Goal: Task Accomplishment & Management: Manage account settings

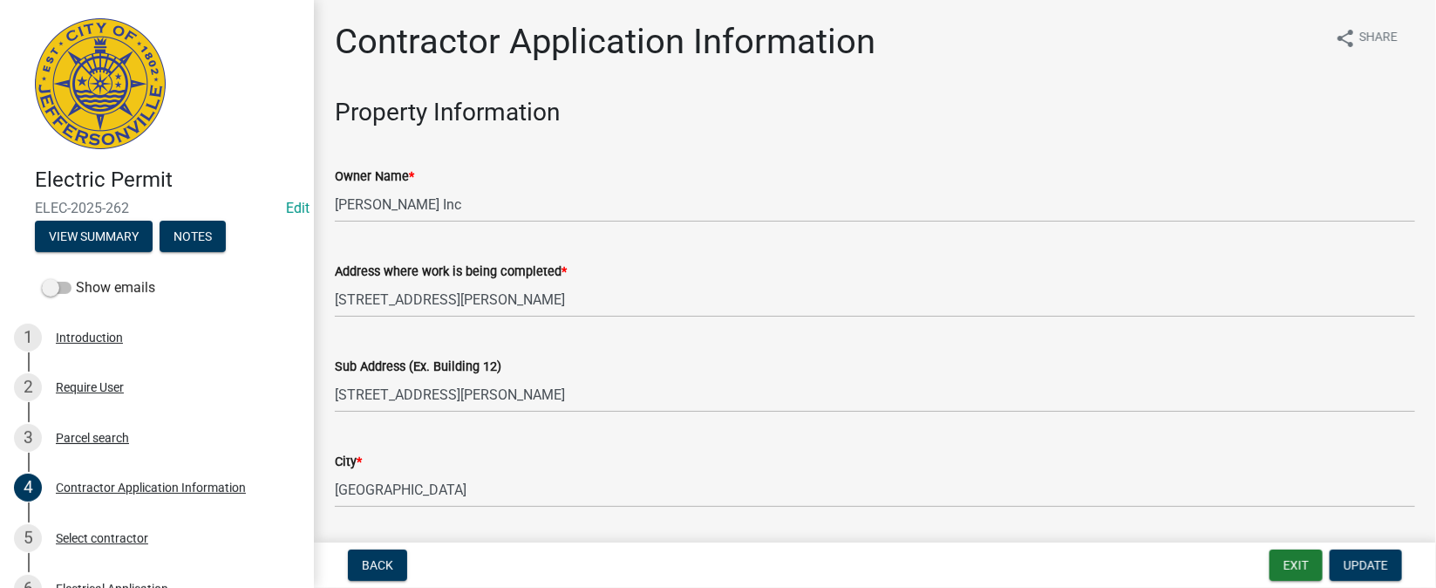
scroll to position [261, 0]
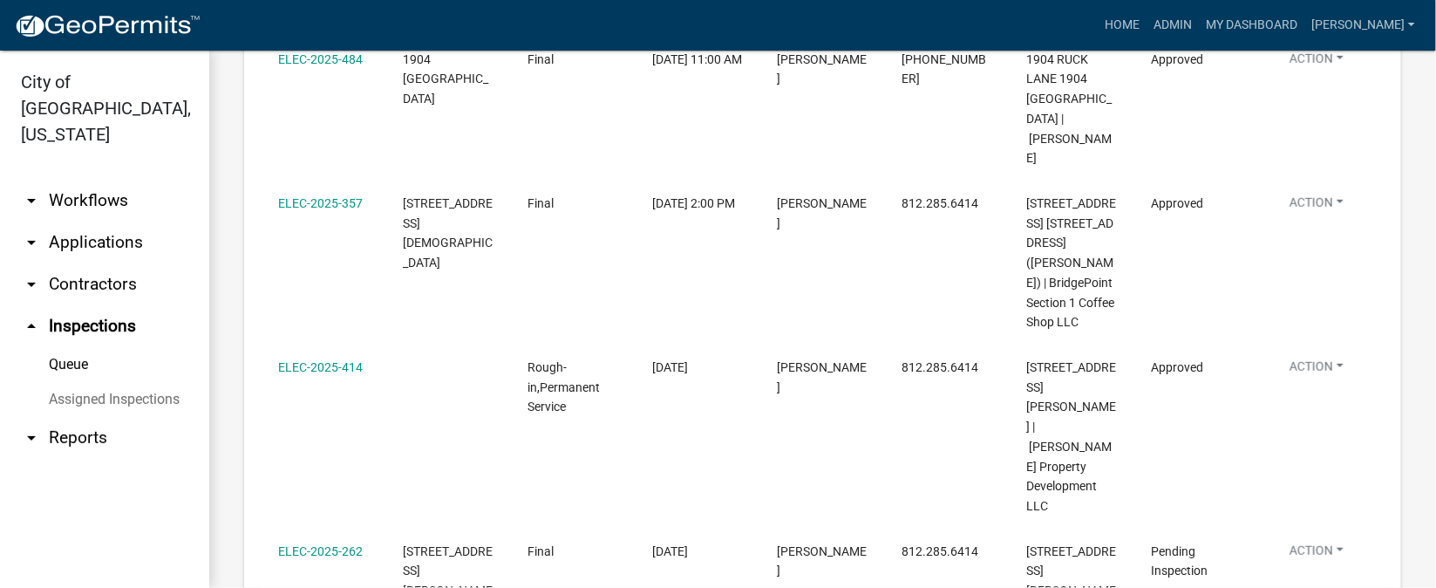
scroll to position [647, 0]
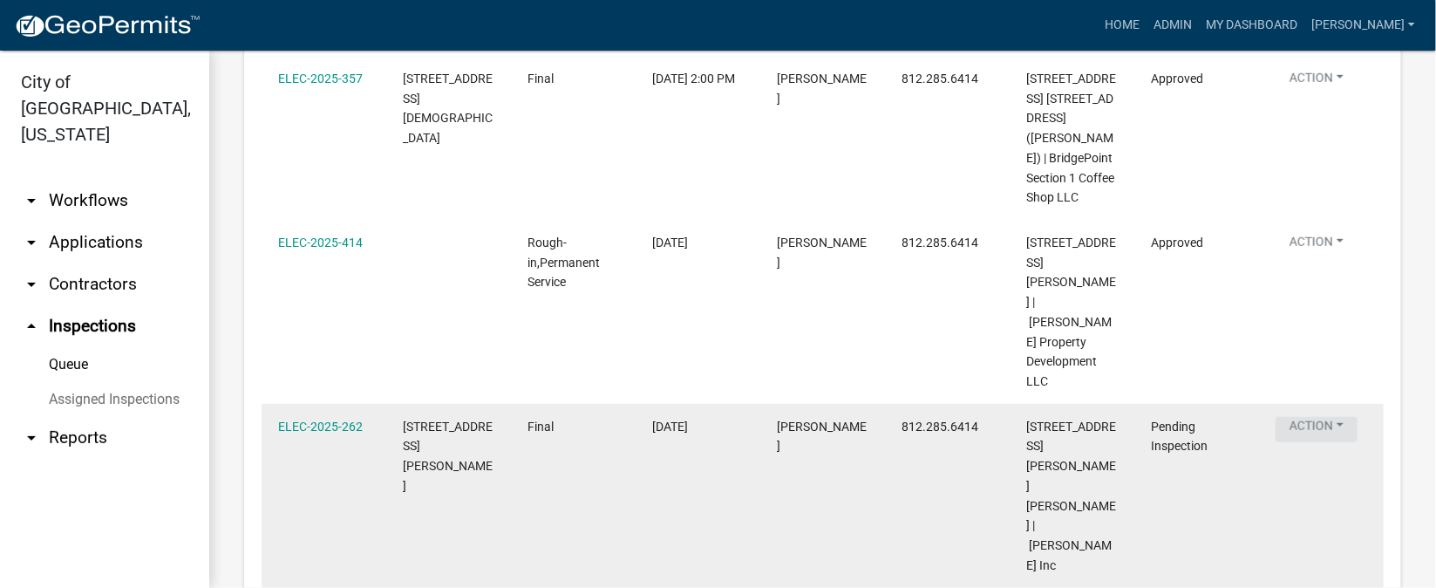
click at [1345, 417] on button "Action" at bounding box center [1316, 429] width 82 height 25
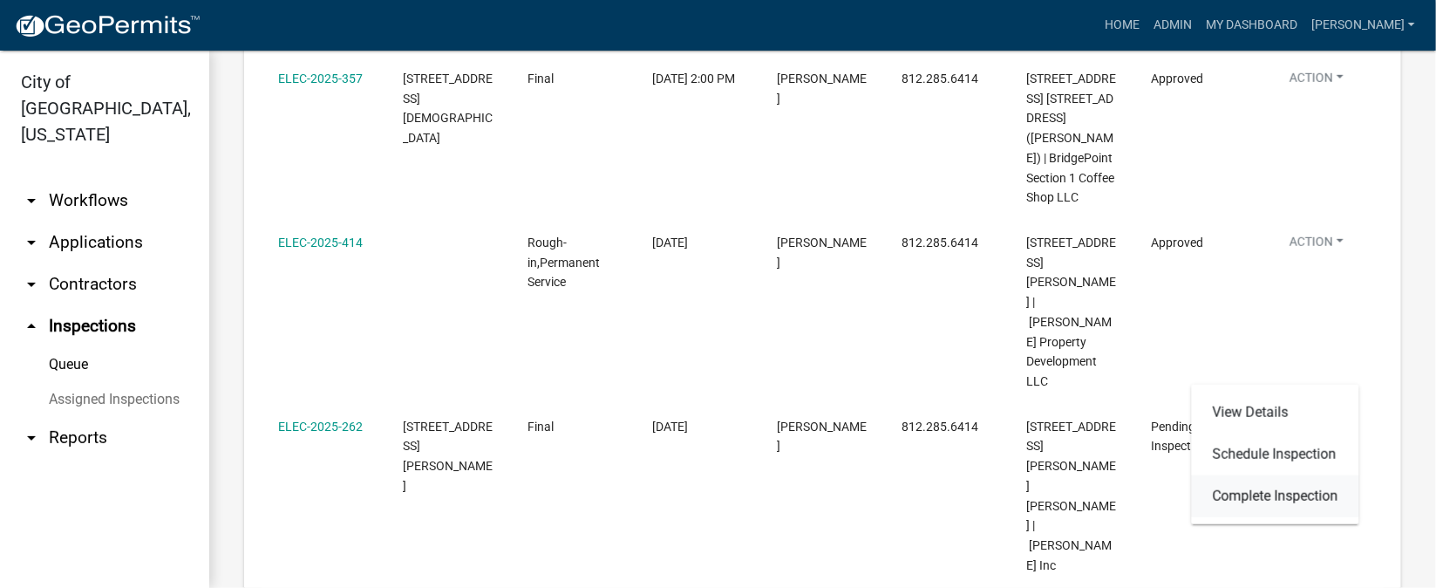
click at [1288, 491] on link "Complete Inspection" at bounding box center [1275, 496] width 167 height 42
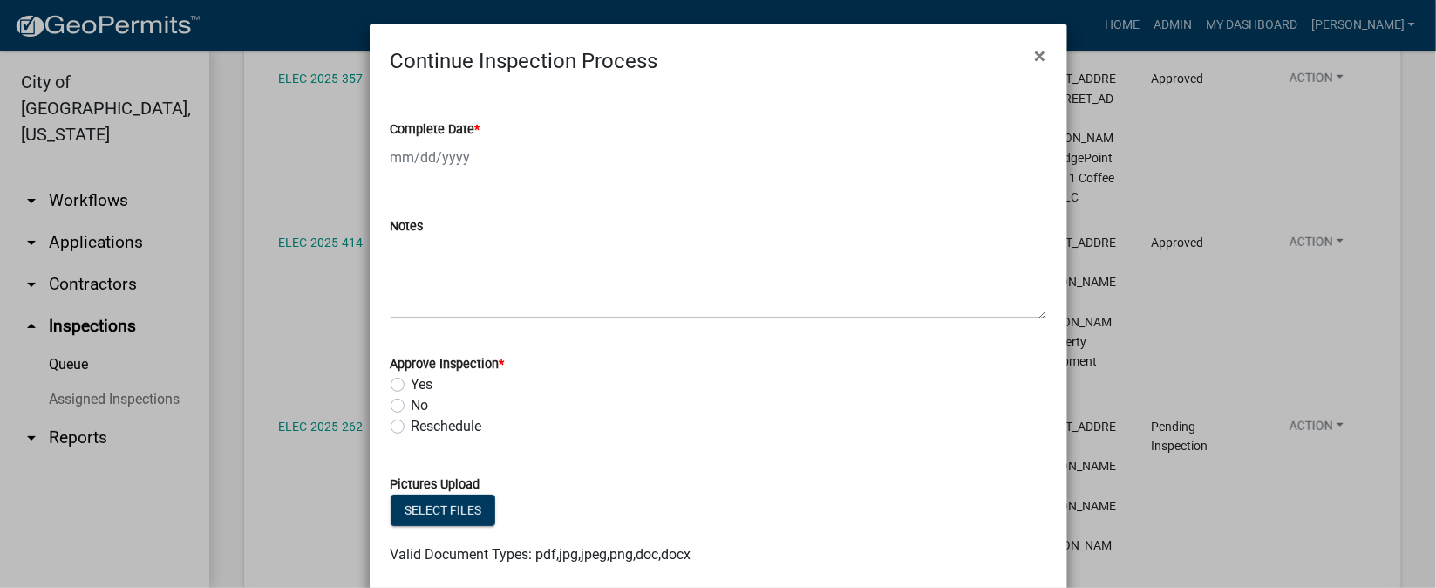
click at [475, 130] on span "*" at bounding box center [477, 129] width 5 height 15
click at [466, 139] on input "Complete Date *" at bounding box center [471, 157] width 160 height 36
select select "9"
select select "2025"
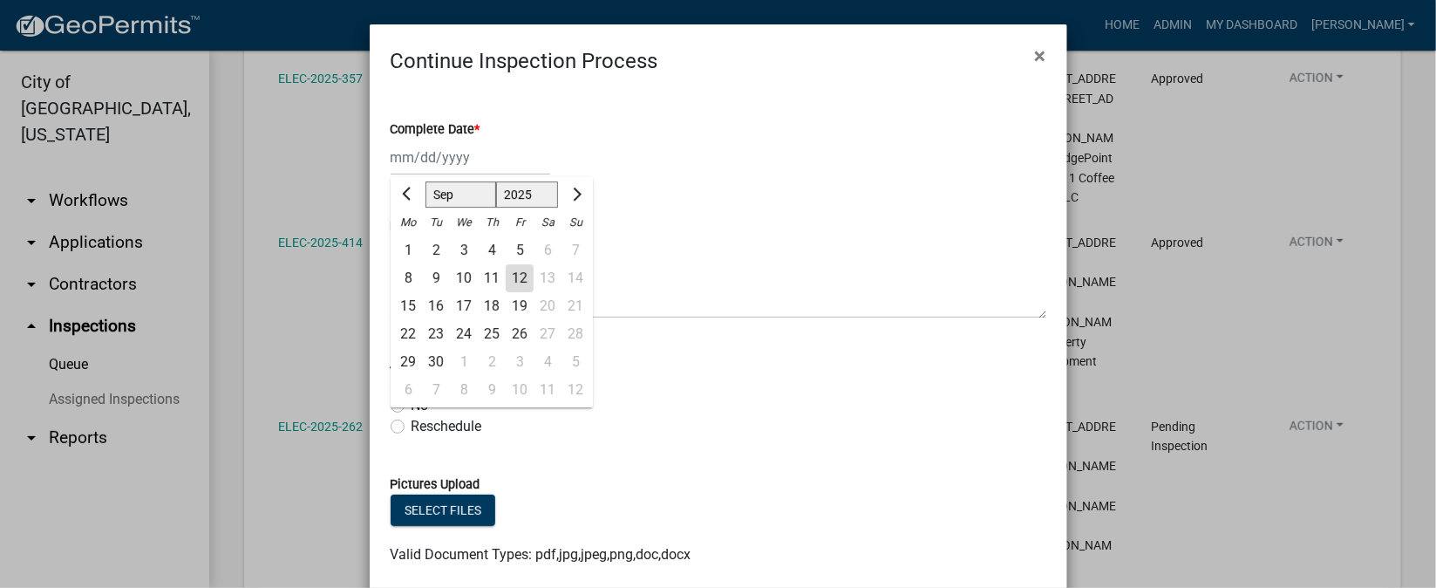
click at [513, 282] on div "12" at bounding box center [520, 278] width 28 height 28
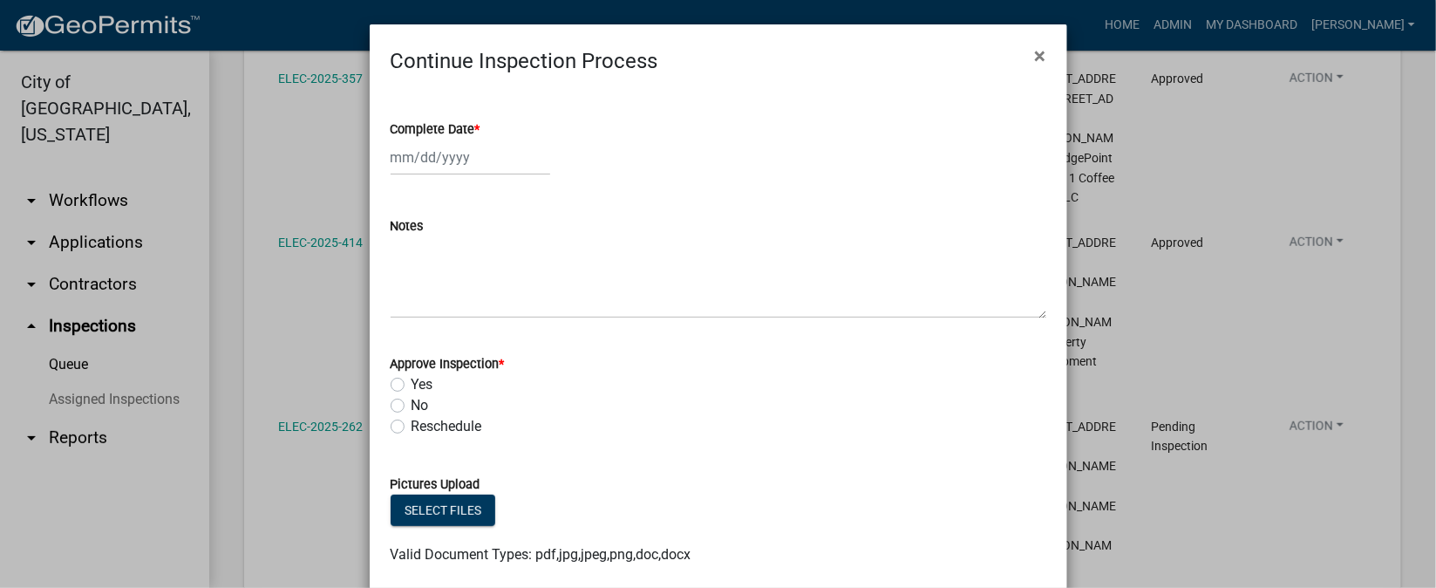
type input "[DATE]"
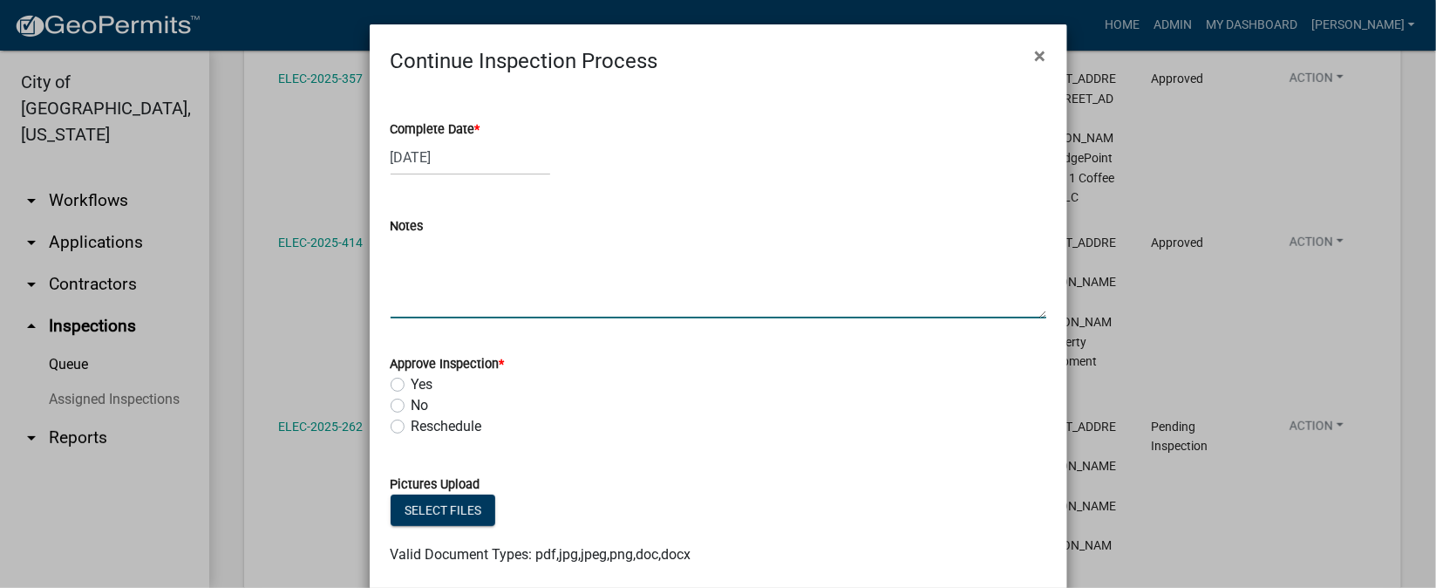
click at [393, 268] on textarea "Notes" at bounding box center [719, 277] width 656 height 82
type textarea "1. no energy sticker. 2. kitchen plugs not on gfci plugs. 3. washer plug on gfc…"
click at [411, 404] on label "No" at bounding box center [419, 405] width 17 height 21
click at [411, 404] on input "No" at bounding box center [416, 400] width 11 height 11
radio input "true"
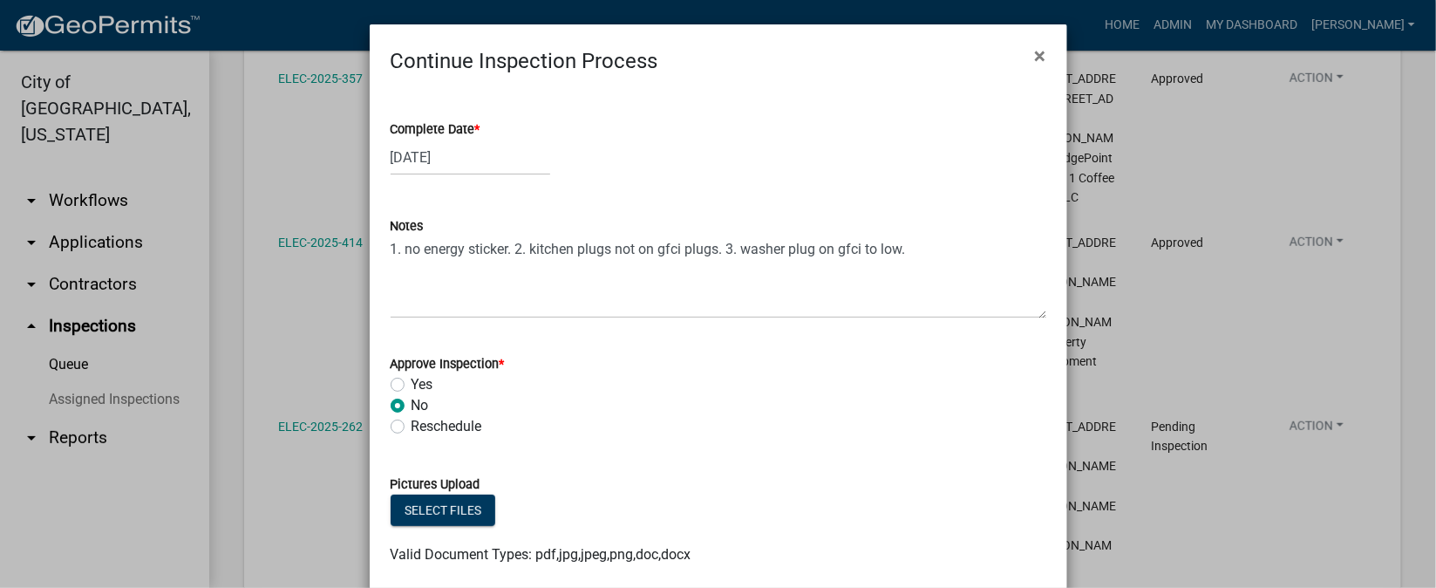
scroll to position [103, 0]
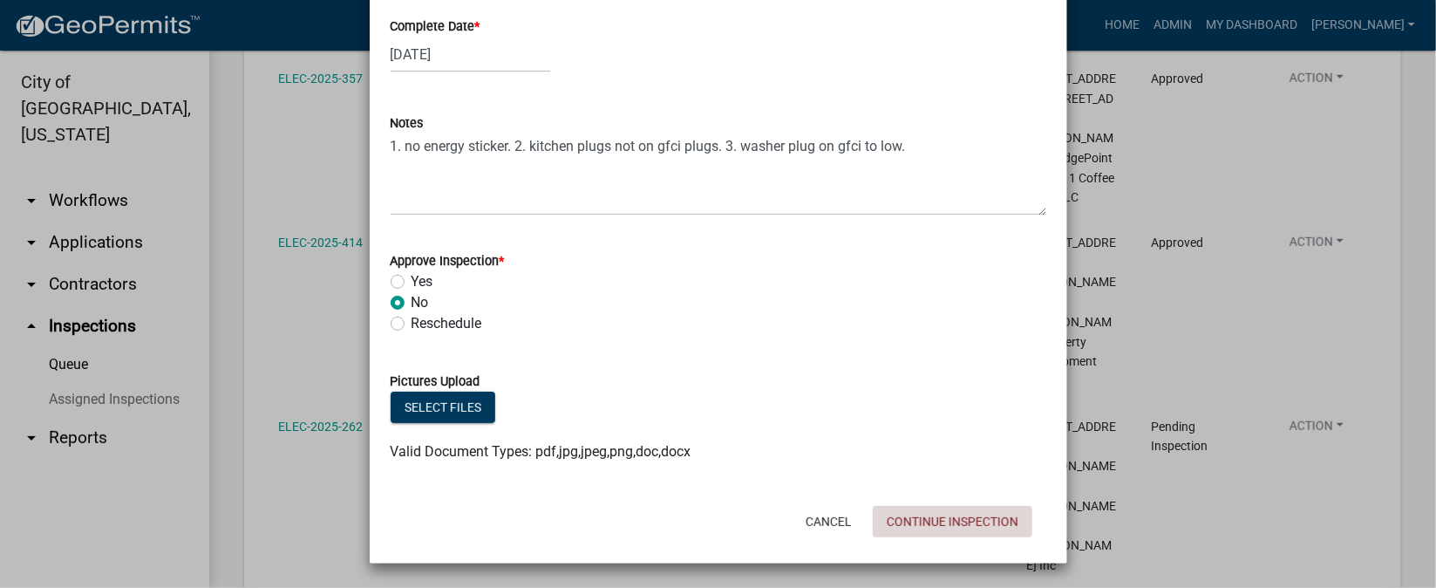
click at [896, 517] on button "Continue Inspection" at bounding box center [953, 521] width 160 height 31
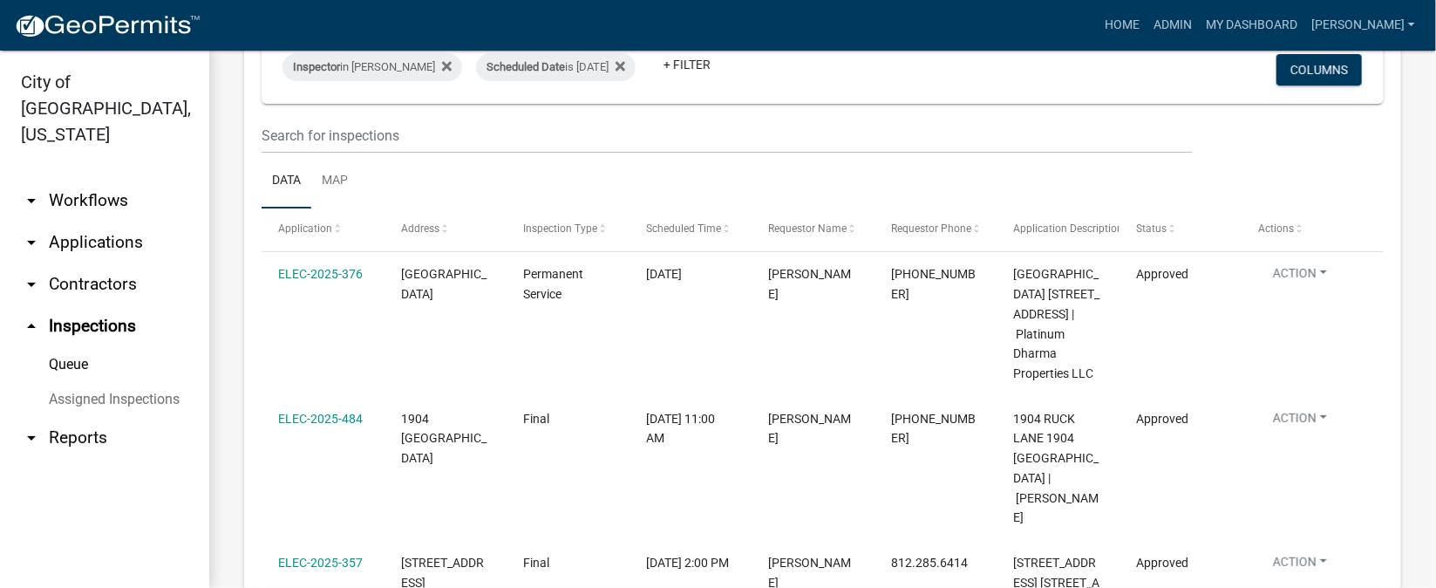
scroll to position [0, 0]
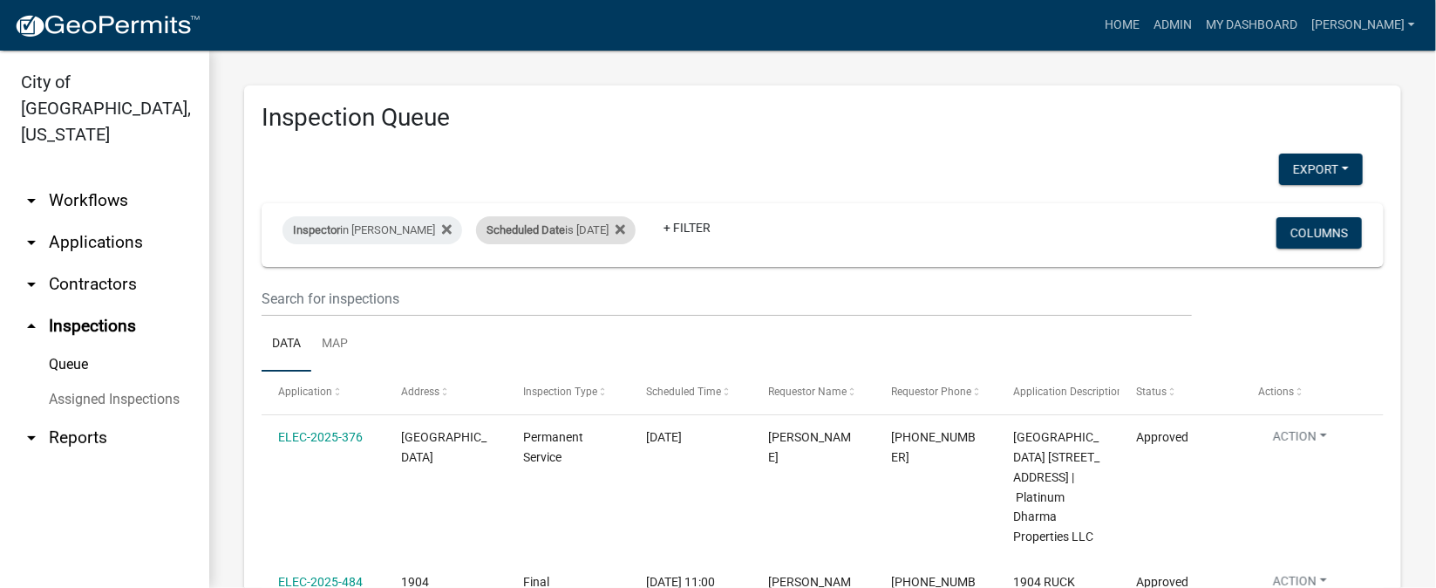
click at [615, 231] on div "Scheduled Date is [DATE]" at bounding box center [556, 230] width 160 height 28
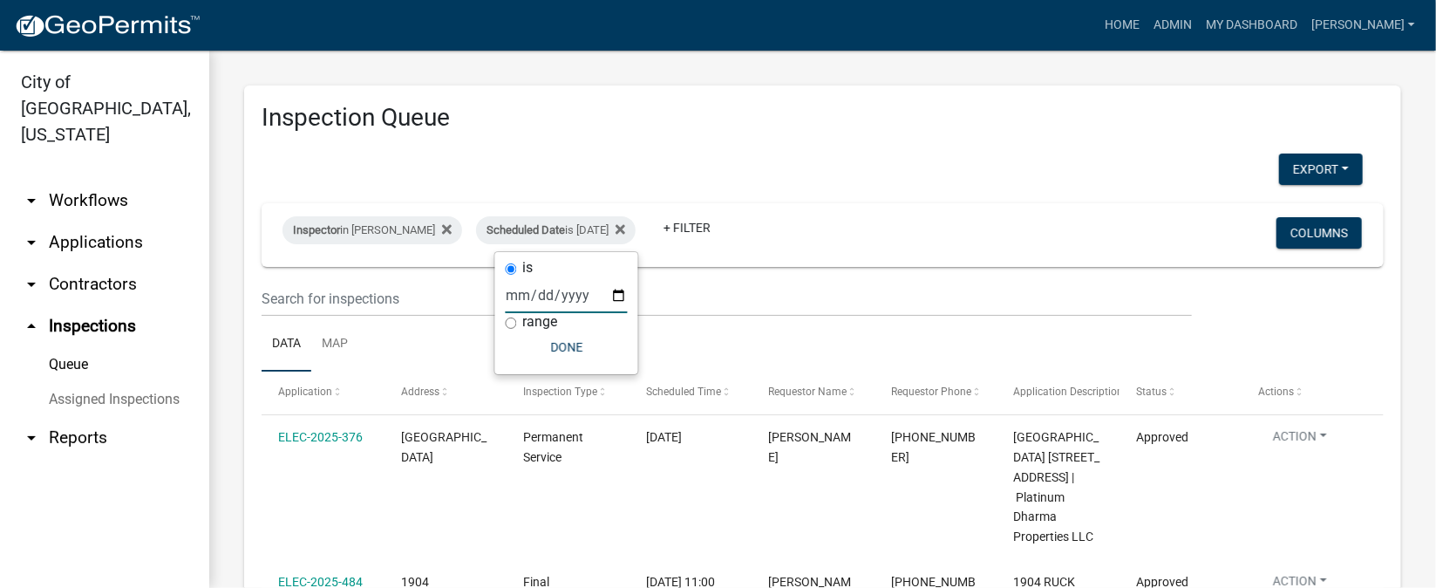
click at [616, 288] on input "[DATE]" at bounding box center [567, 295] width 122 height 36
type input "[DATE]"
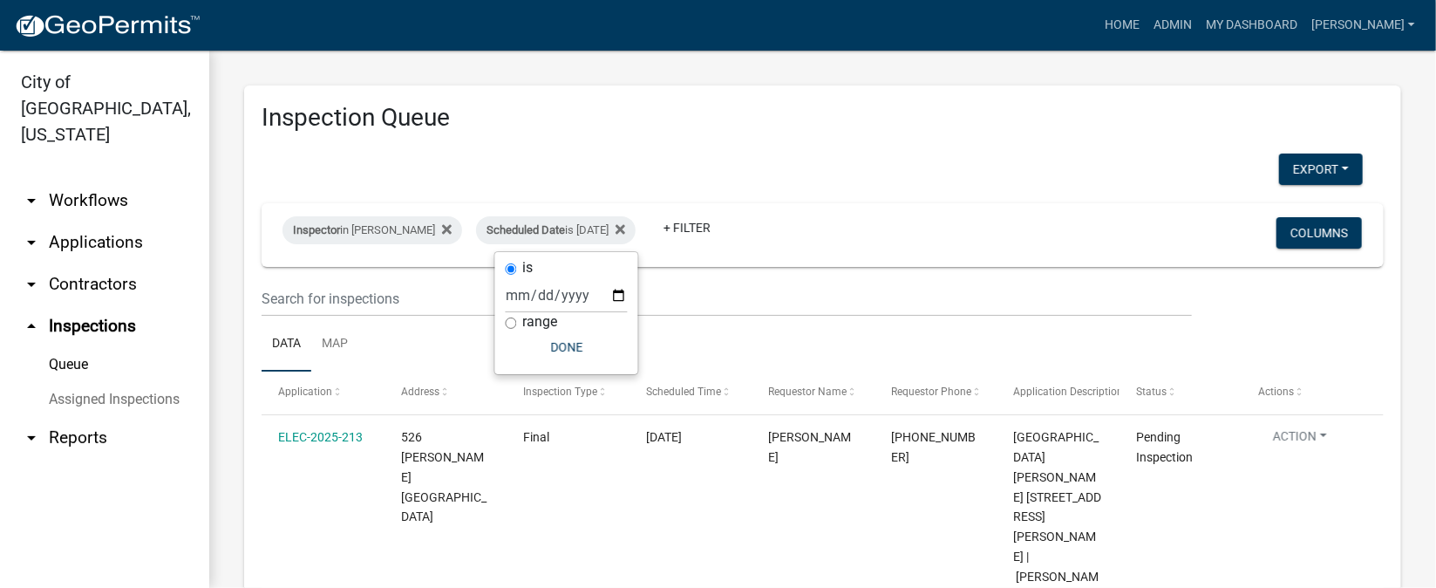
click at [799, 184] on div "Export Excel Format (.xlsx) CSV Format (.csv)" at bounding box center [811, 171] width 1127 height 36
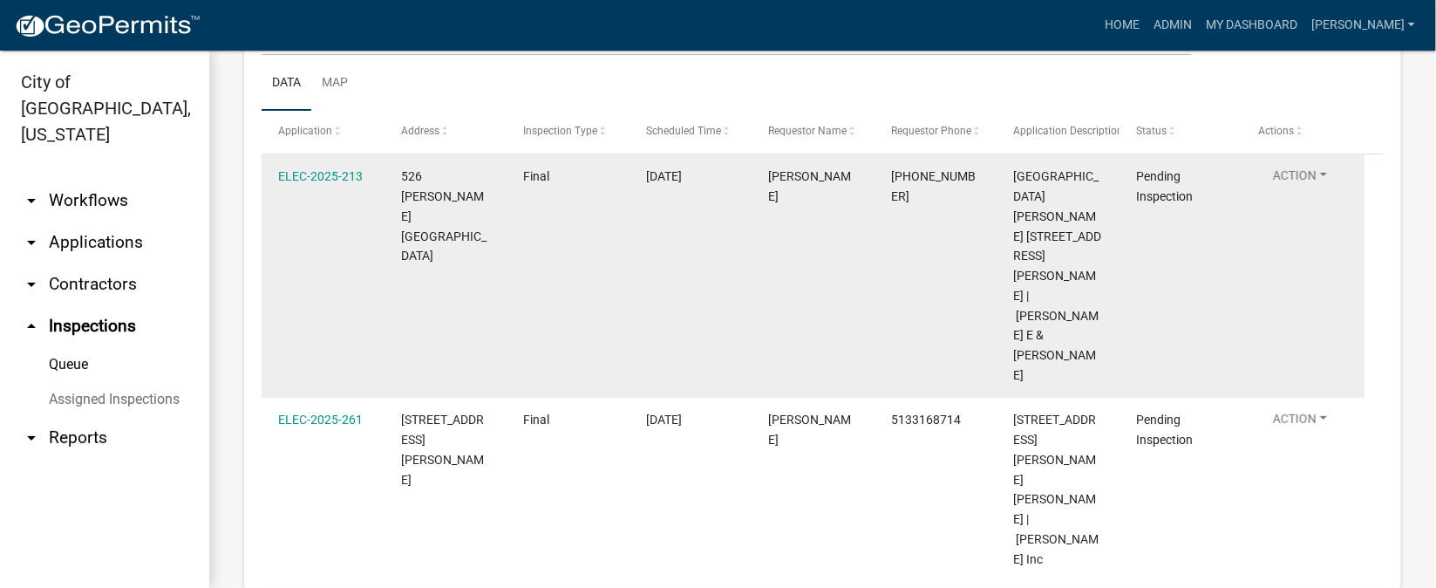
scroll to position [130, 0]
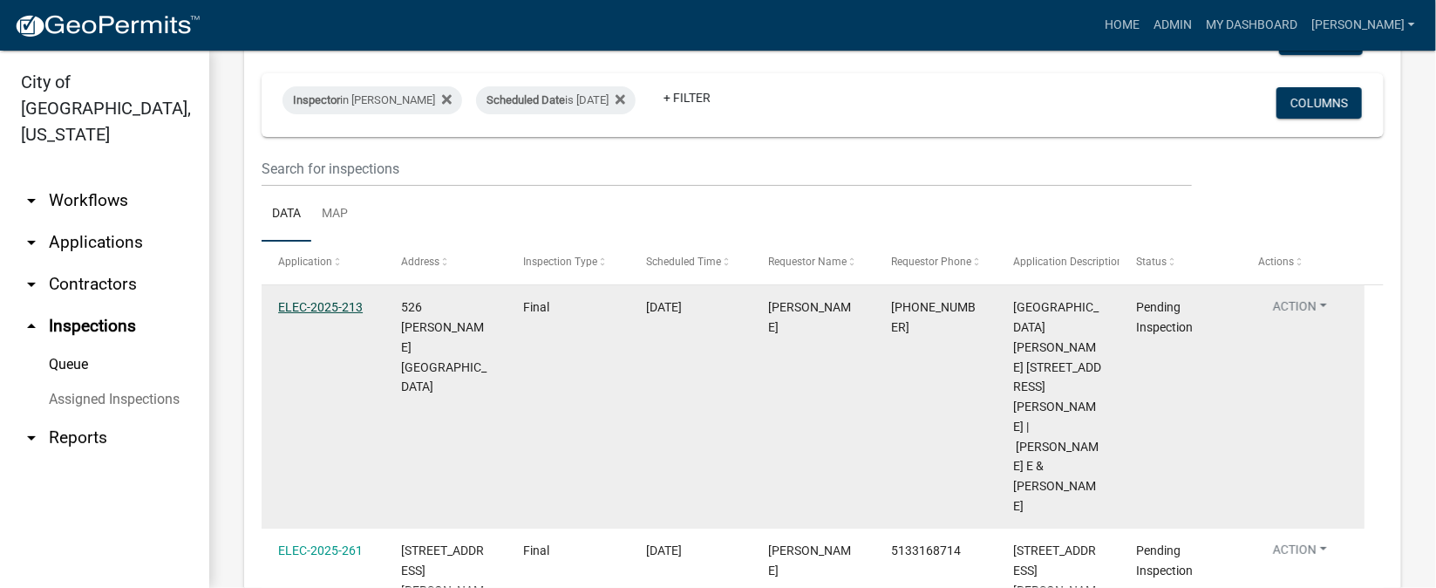
click at [330, 309] on link "ELEC-2025-213" at bounding box center [320, 307] width 85 height 14
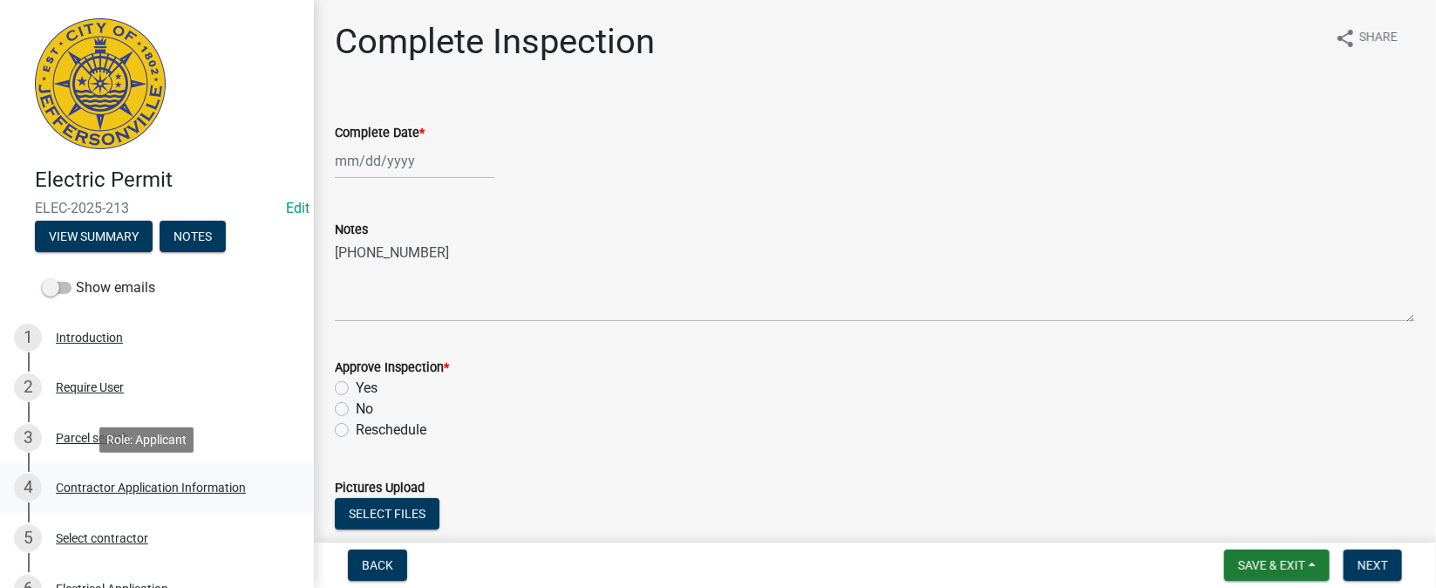
click at [139, 487] on div "Contractor Application Information" at bounding box center [151, 487] width 190 height 12
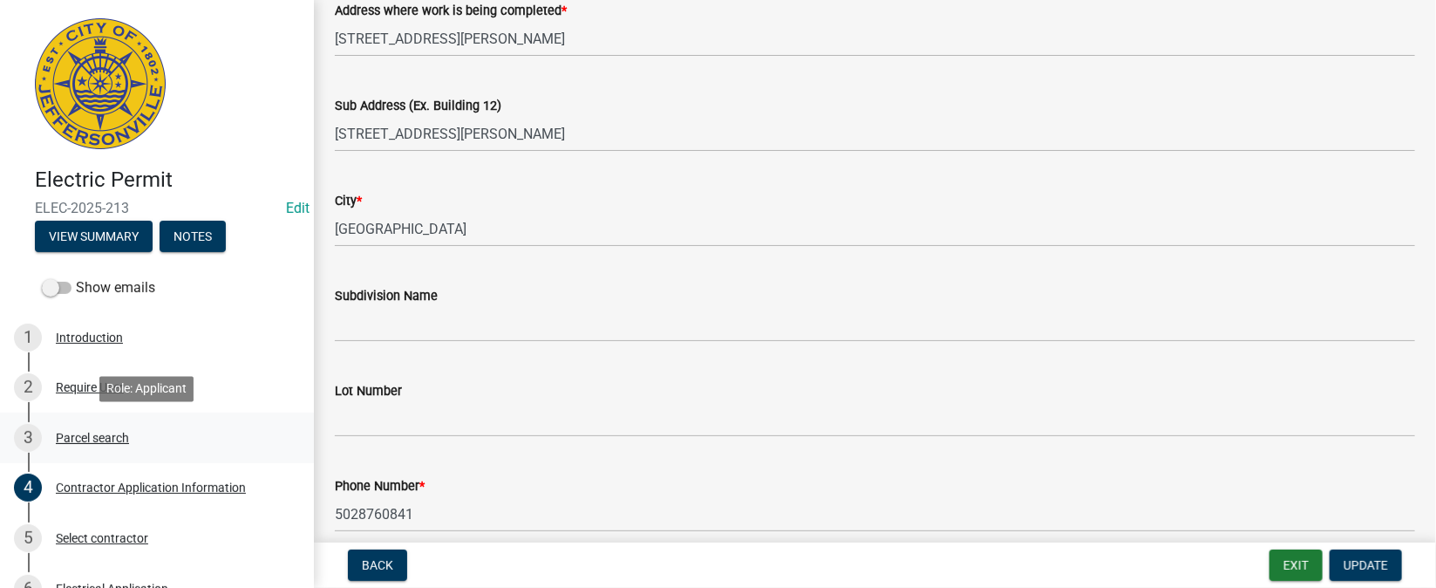
scroll to position [261, 0]
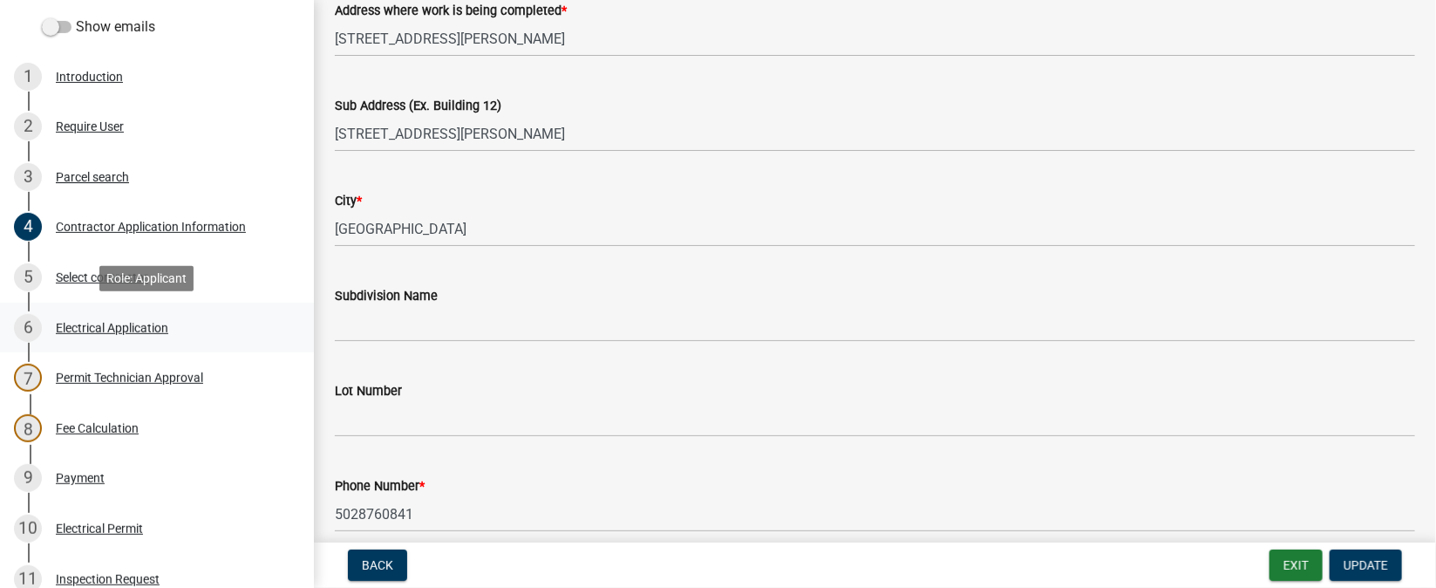
click at [141, 332] on div "Electrical Application" at bounding box center [112, 328] width 112 height 12
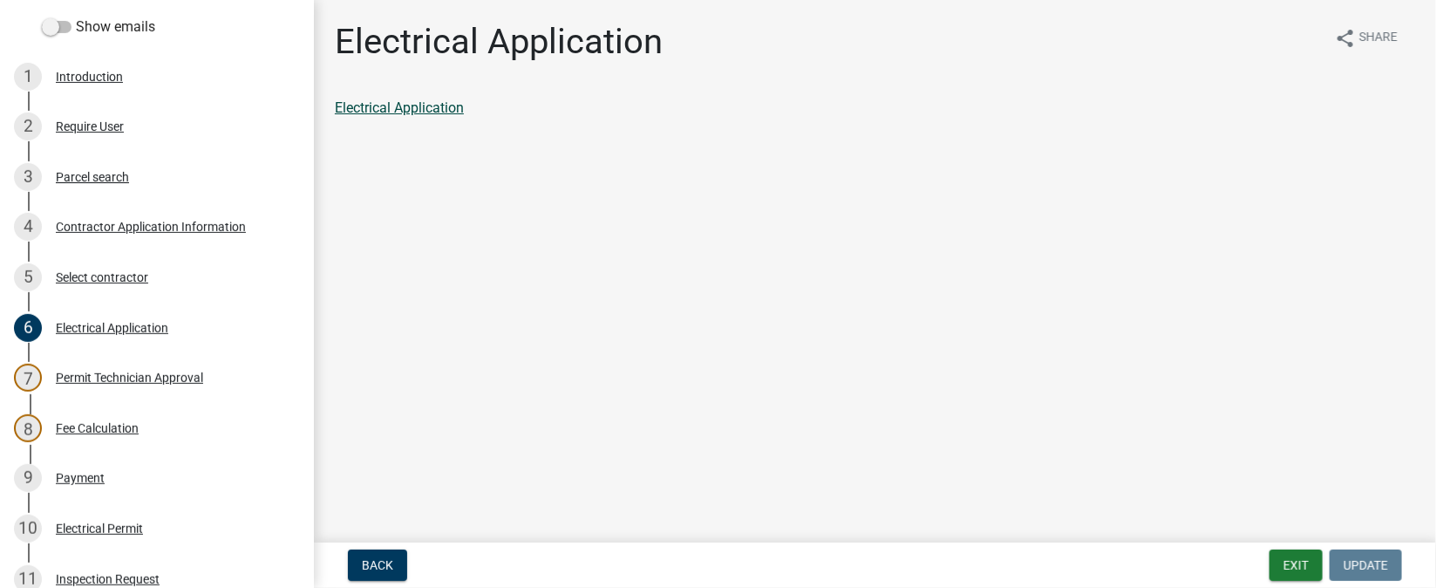
click at [444, 107] on link "Electrical Application" at bounding box center [399, 107] width 129 height 17
click at [113, 424] on div "Fee Calculation" at bounding box center [97, 428] width 83 height 12
